Goal: Find specific page/section: Find specific page/section

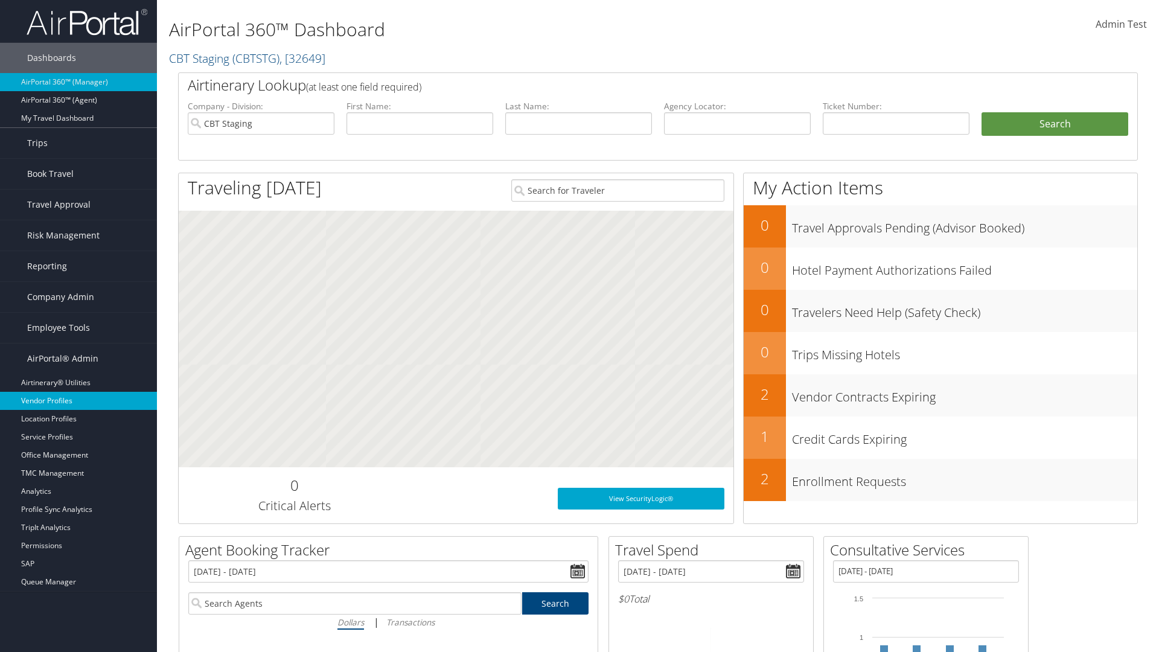
click at [78, 401] on link "Vendor Profiles" at bounding box center [78, 401] width 157 height 18
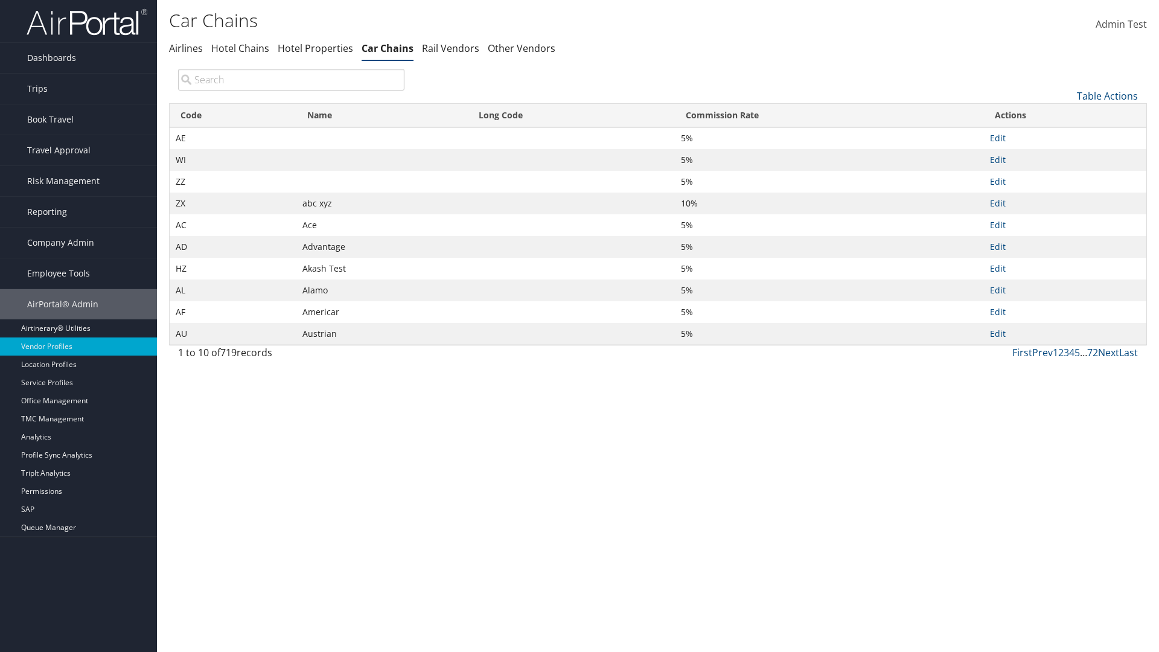
click at [382, 115] on th "Name" at bounding box center [381, 116] width 171 height 24
click at [571, 115] on th "Long Code" at bounding box center [571, 116] width 207 height 24
click at [829, 115] on th "Commission Rate" at bounding box center [829, 116] width 309 height 24
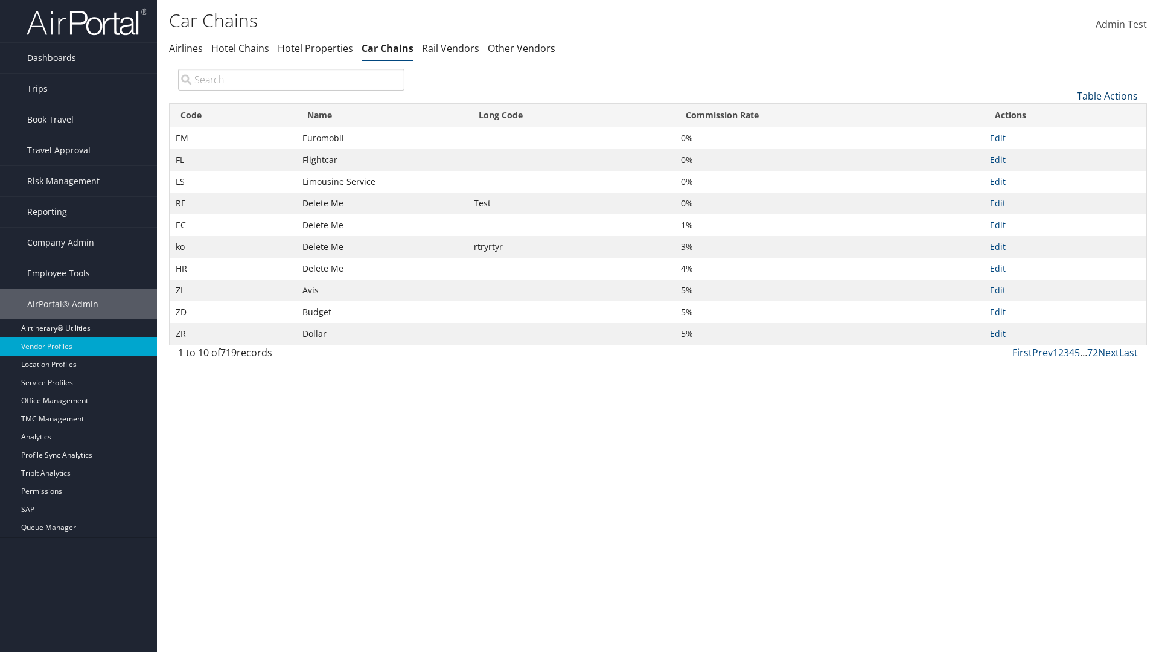
click at [829, 115] on th "Commission Rate" at bounding box center [829, 116] width 309 height 24
